Goal: Check status: Check status

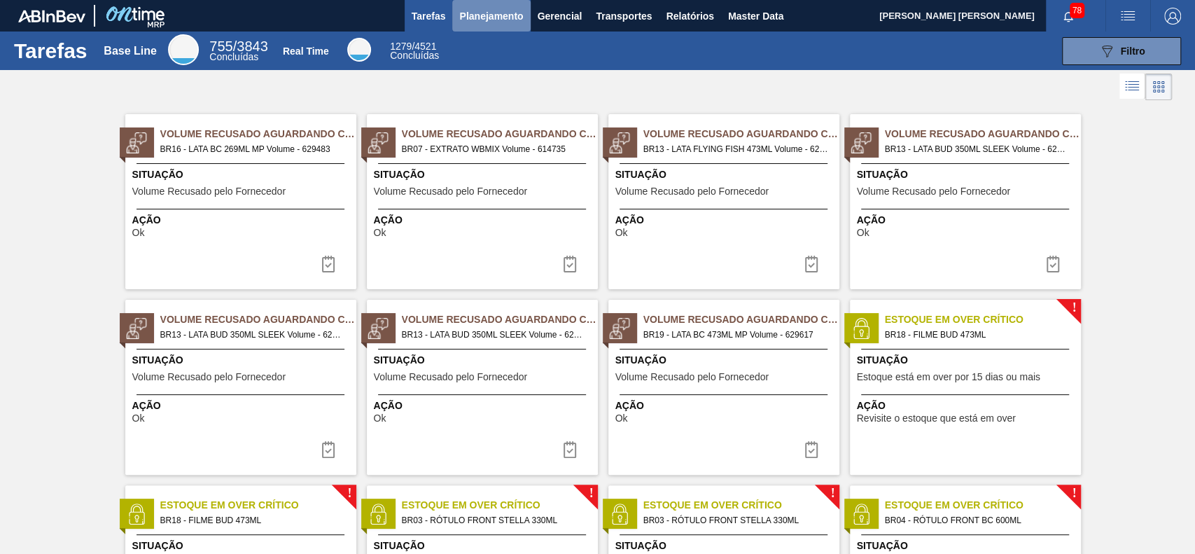
click at [468, 25] on button "Planejamento" at bounding box center [491, 15] width 78 height 31
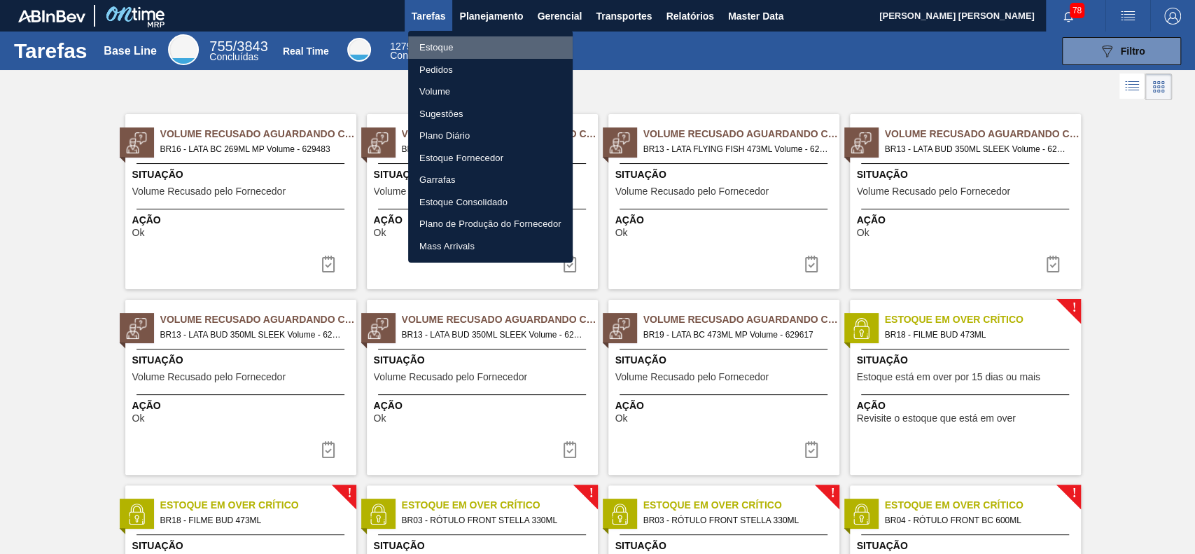
click at [465, 53] on li "Estoque" at bounding box center [490, 47] width 164 height 22
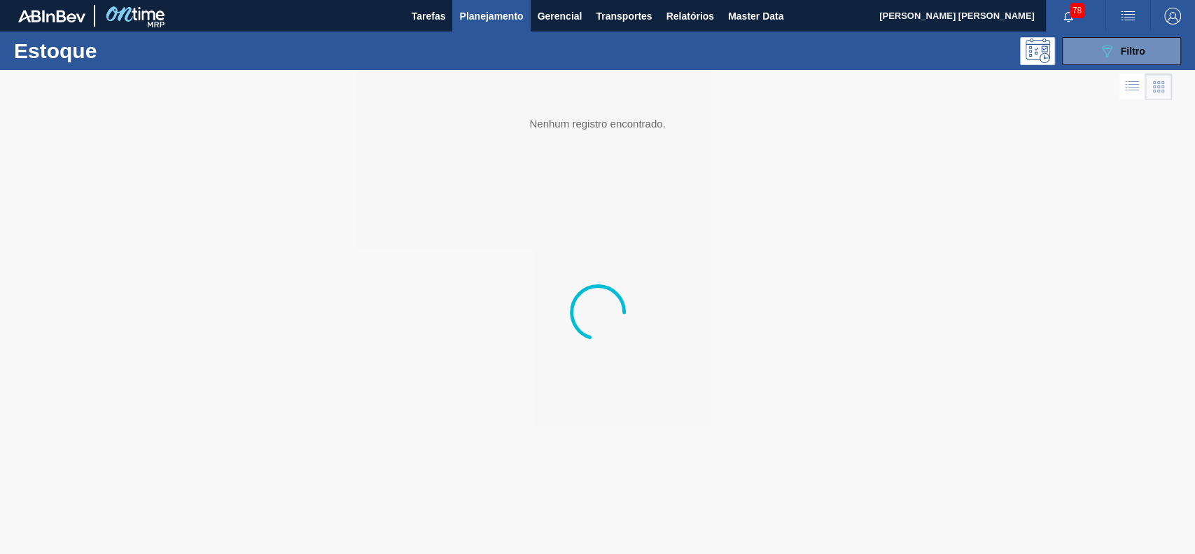
click at [1084, 64] on div "Estoque 089F7B8B-B2A5-4AFE-B5C0-19BA573D28AC Filtro" at bounding box center [597, 50] width 1195 height 38
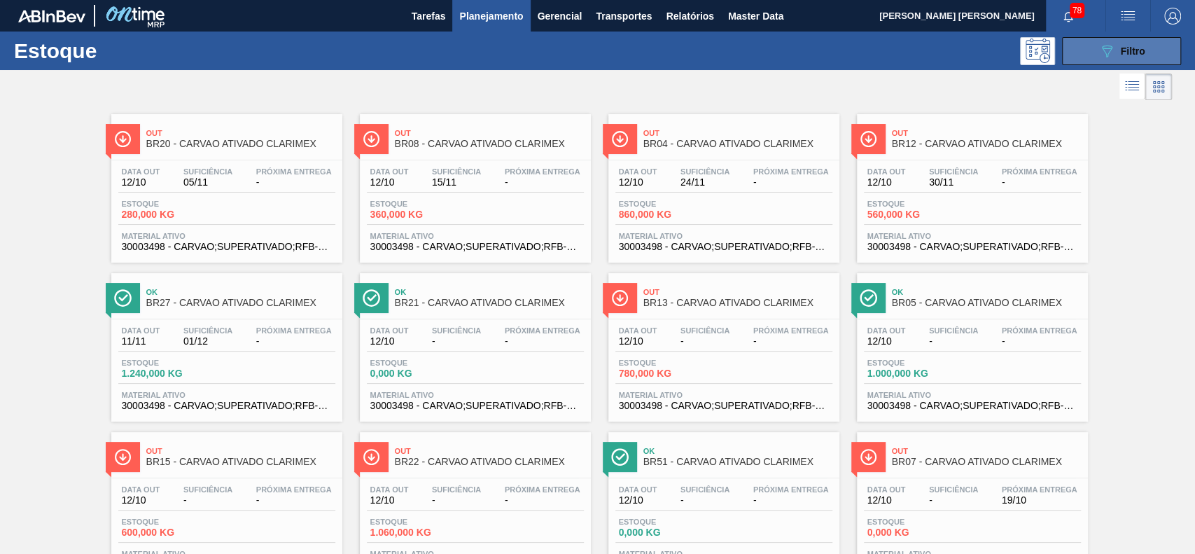
click at [1084, 60] on button "089F7B8B-B2A5-4AFE-B5C0-19BA573D28AC Filtro" at bounding box center [1121, 51] width 119 height 28
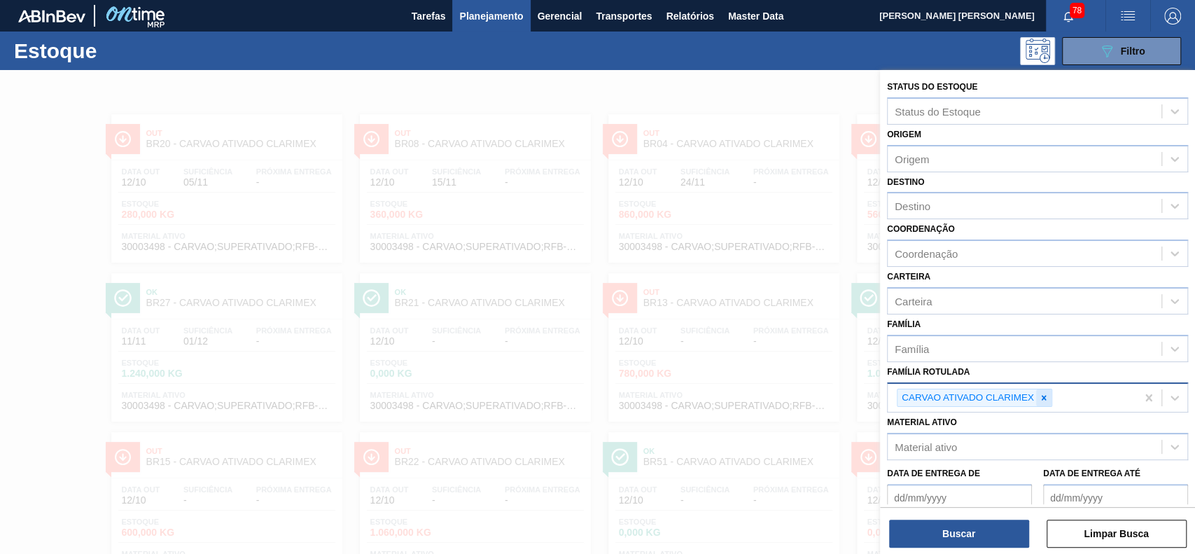
click at [1037, 402] on div at bounding box center [1043, 397] width 15 height 17
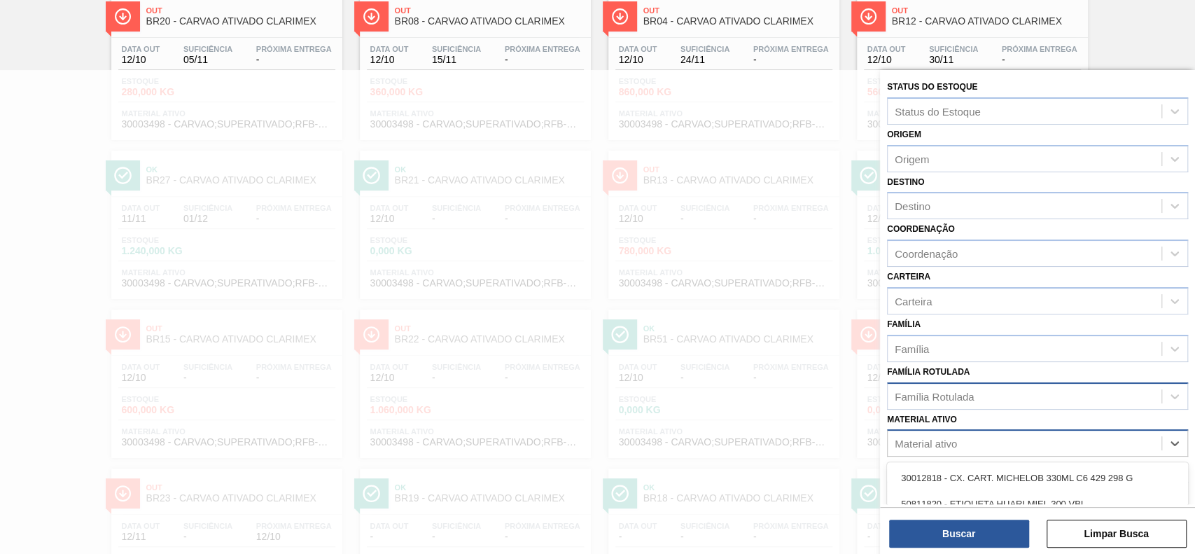
click at [993, 434] on div "Material ativo" at bounding box center [1025, 443] width 274 height 20
type ativo "30003637"
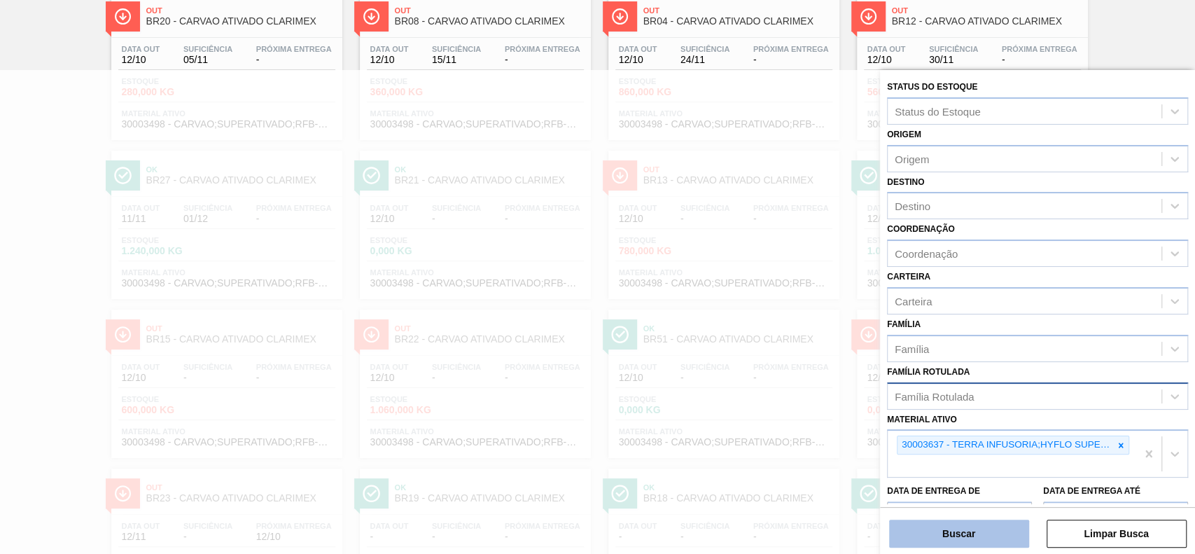
click at [965, 534] on button "Buscar" at bounding box center [959, 533] width 140 height 28
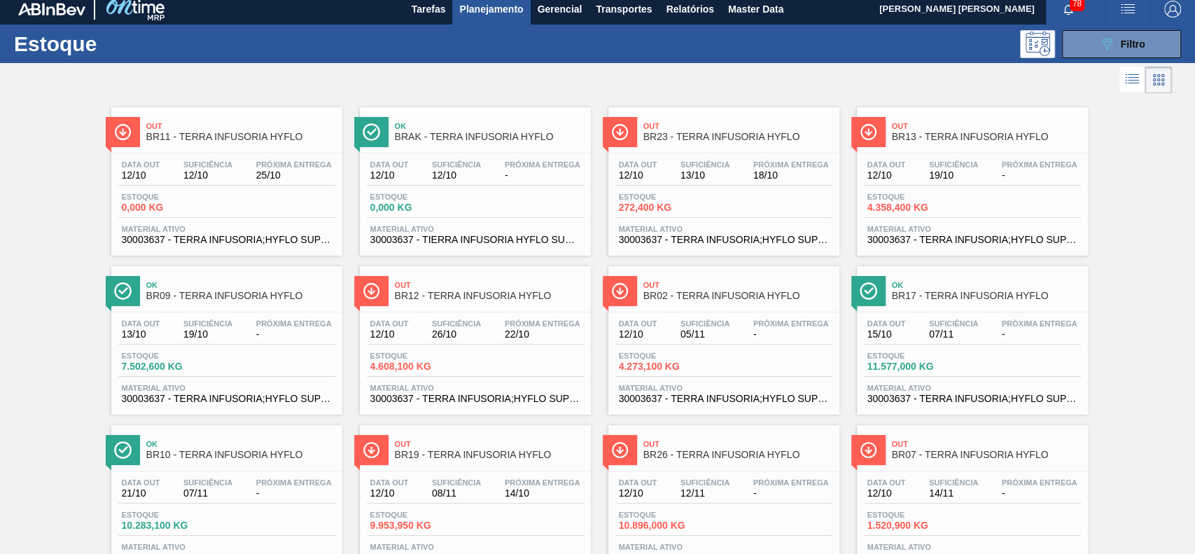
scroll to position [6, 0]
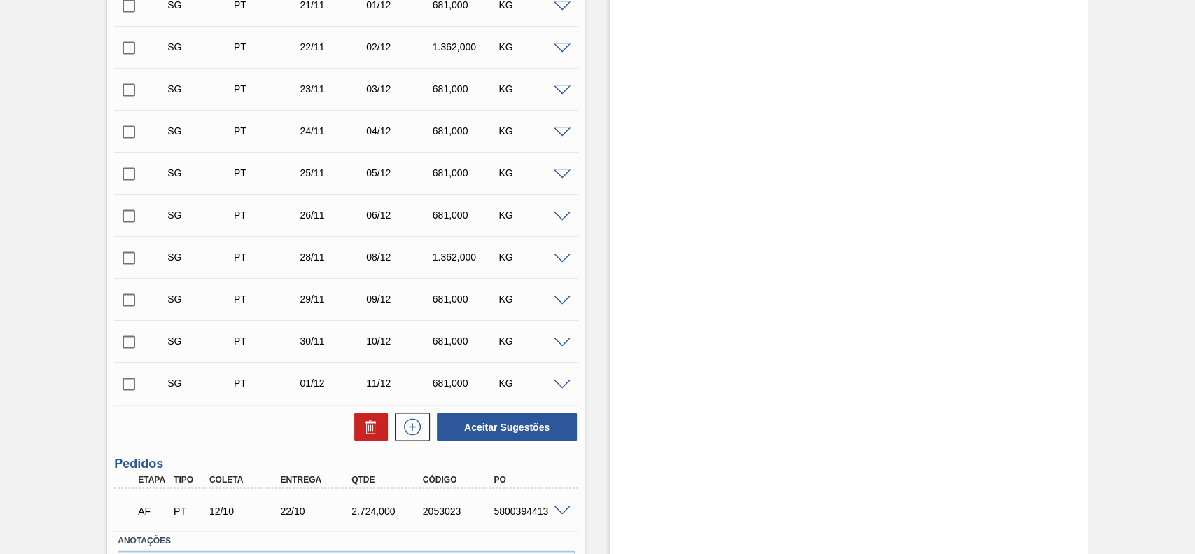
scroll to position [1486, 0]
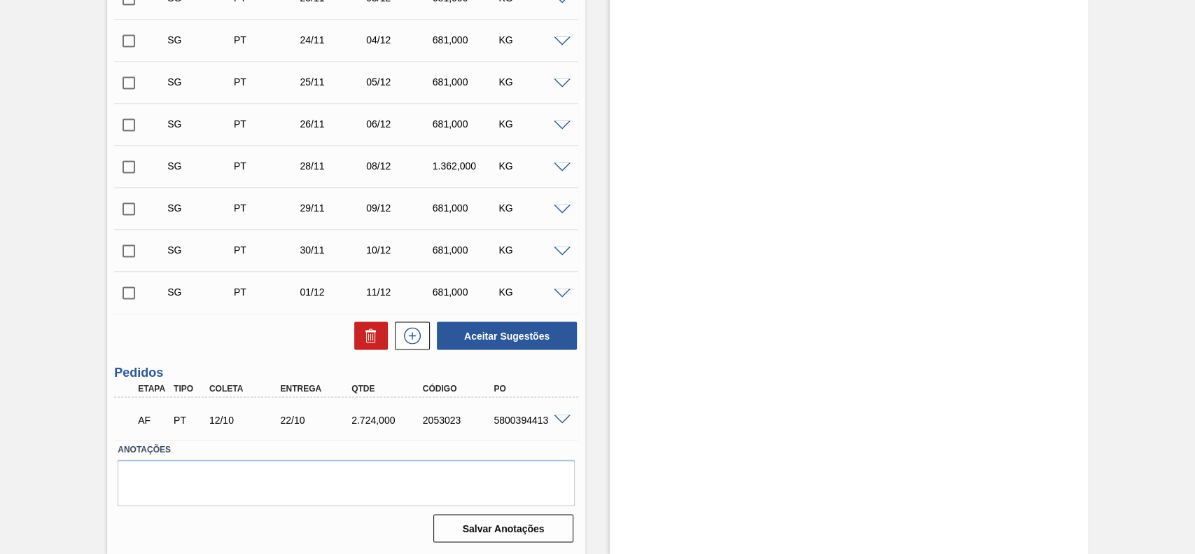
click at [556, 416] on span at bounding box center [562, 419] width 17 height 10
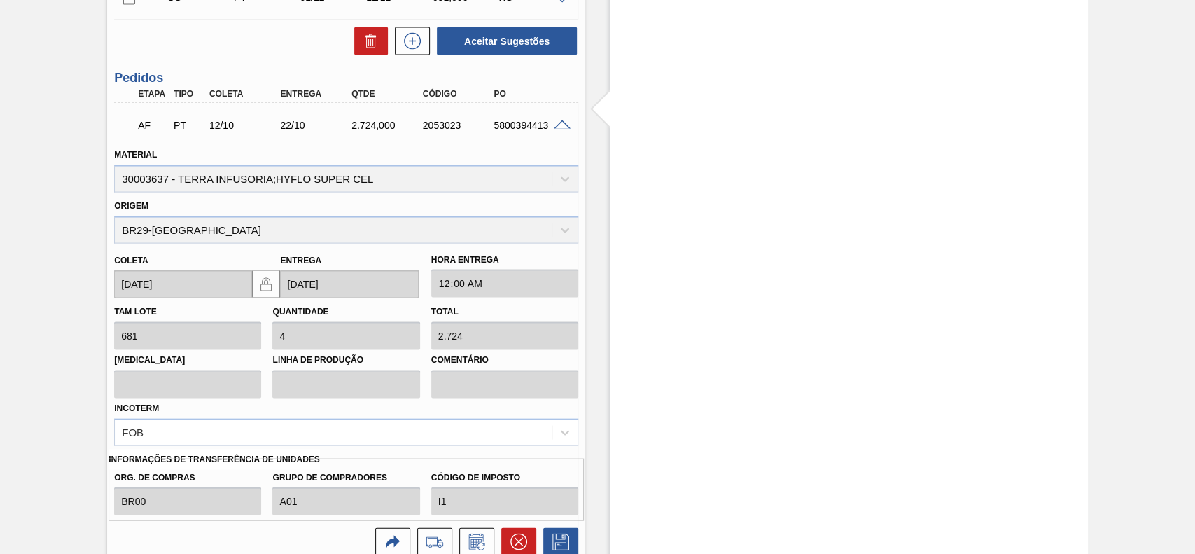
scroll to position [1801, 0]
